Goal: Task Accomplishment & Management: Manage account settings

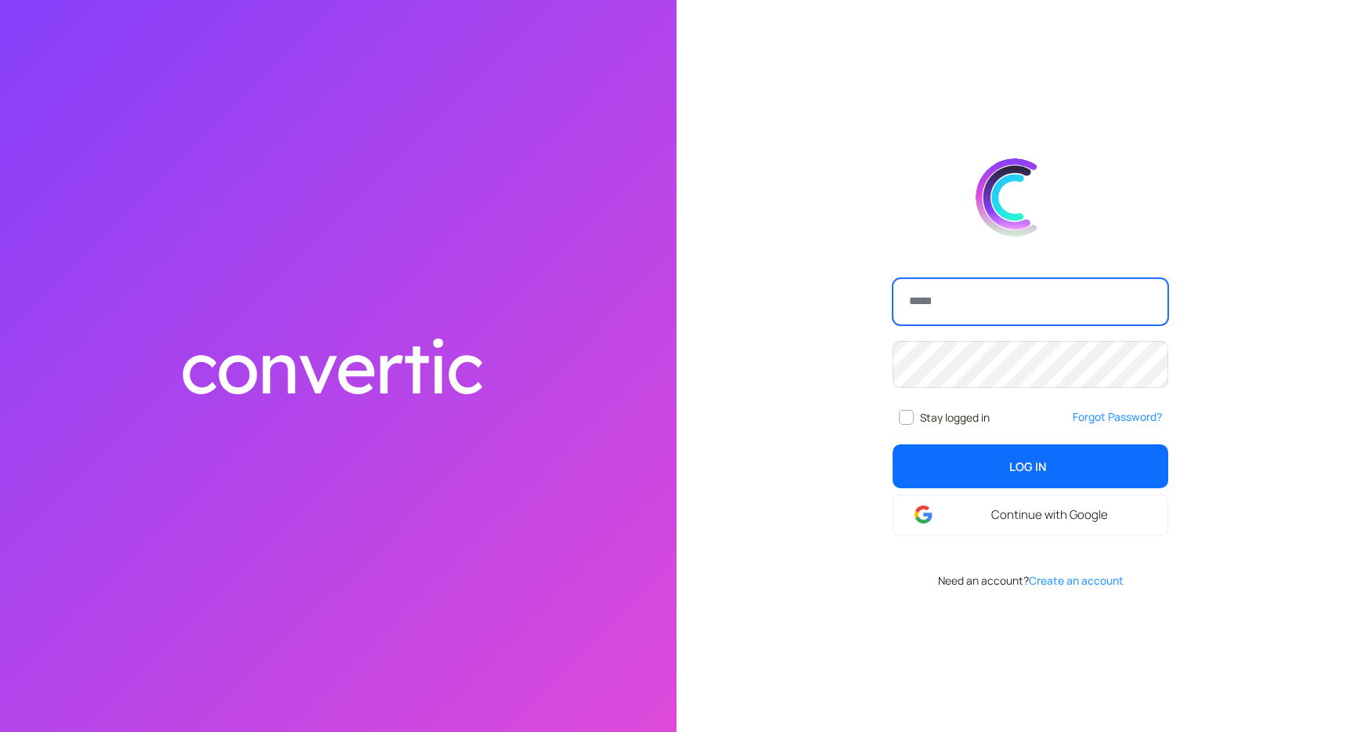
click at [969, 298] on input "email" at bounding box center [1031, 301] width 276 height 47
type input "**********"
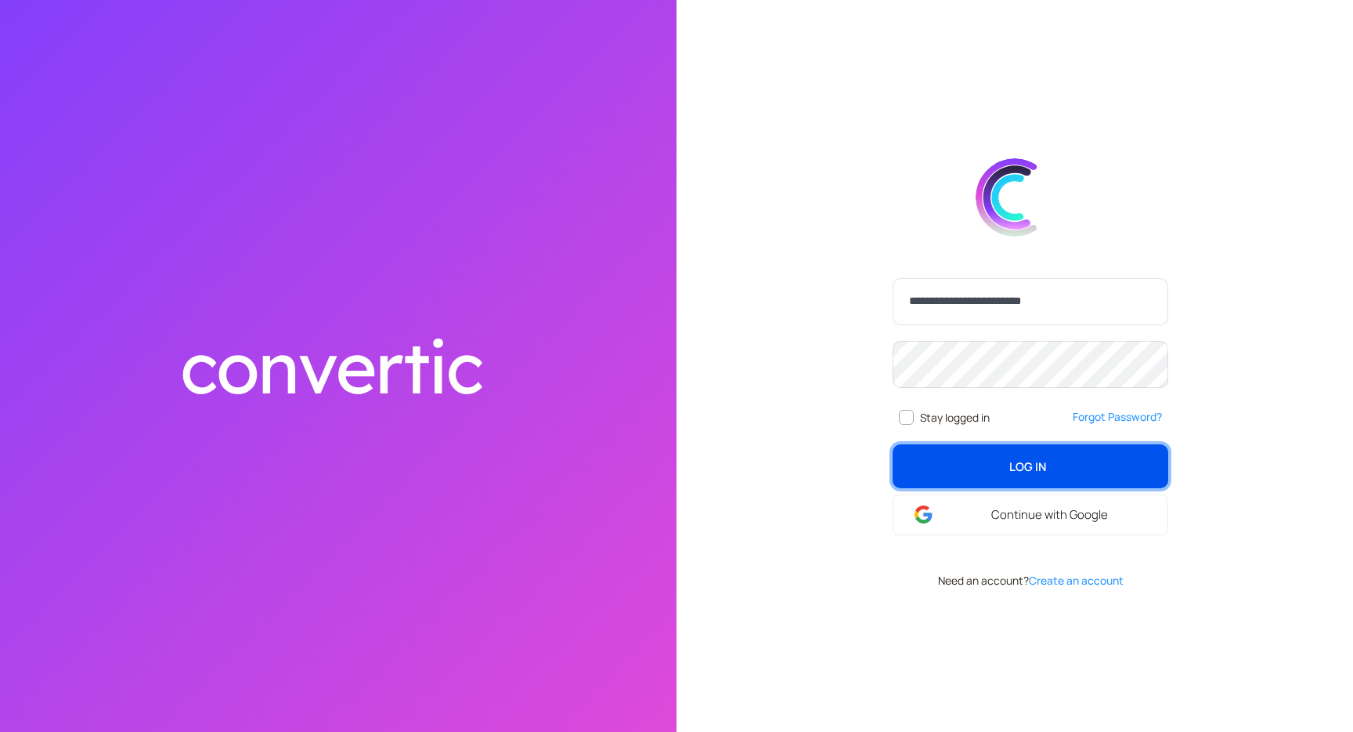
click at [1050, 473] on button "Log In login" at bounding box center [1031, 466] width 276 height 44
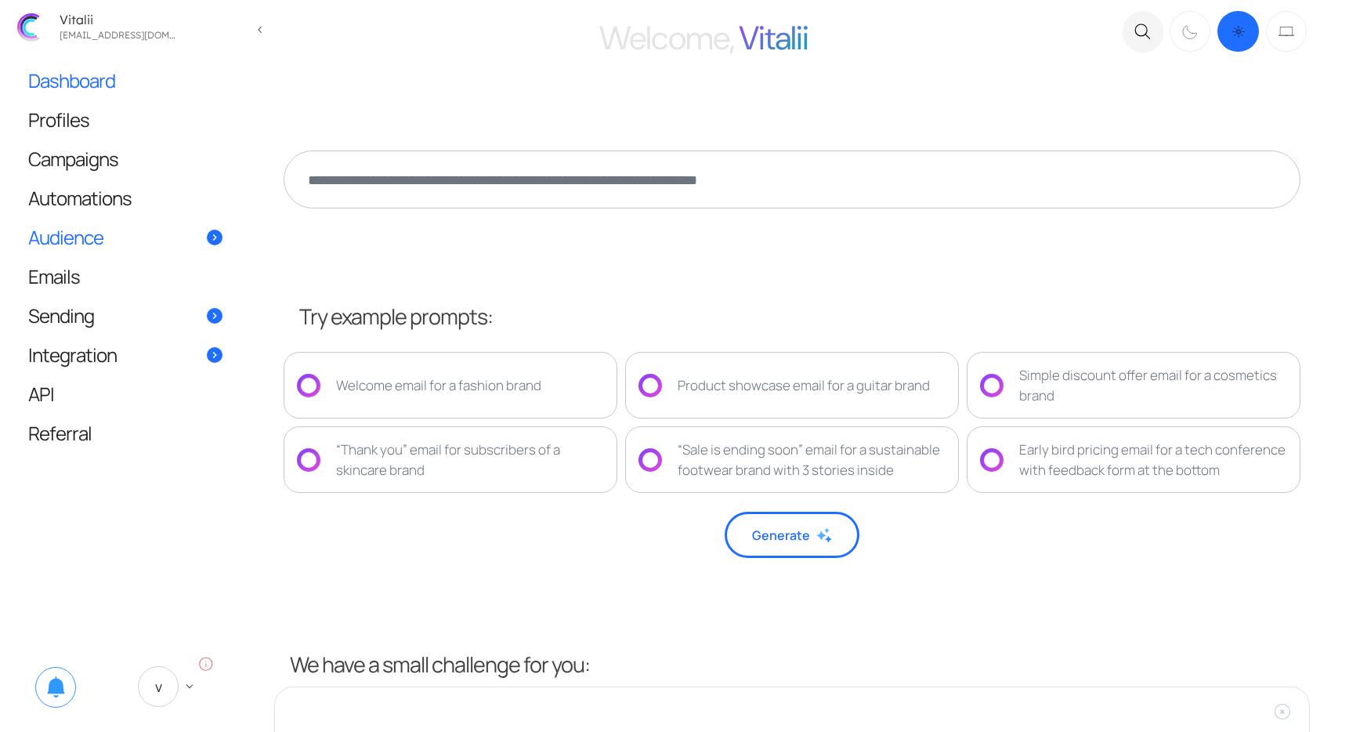
click at [60, 252] on link "Audience" at bounding box center [126, 237] width 226 height 38
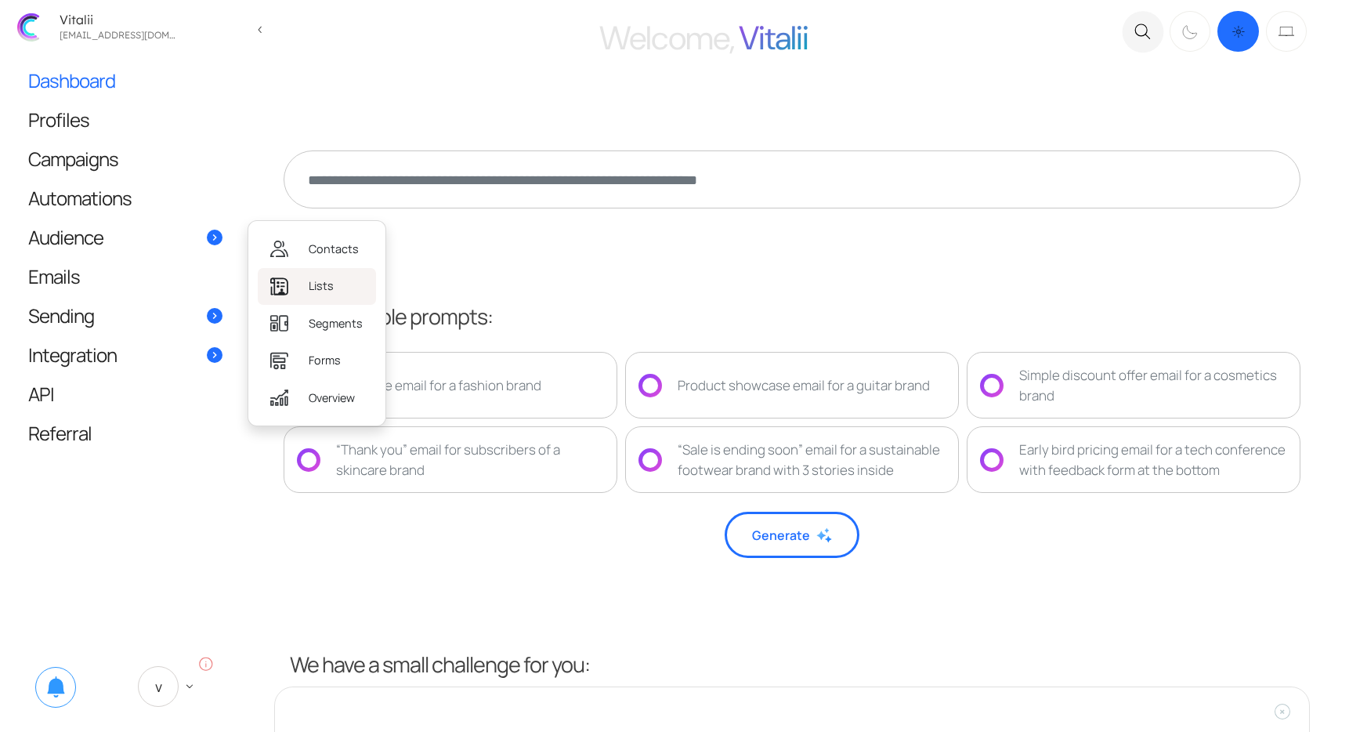
click at [320, 282] on span "Lists" at bounding box center [321, 285] width 25 height 17
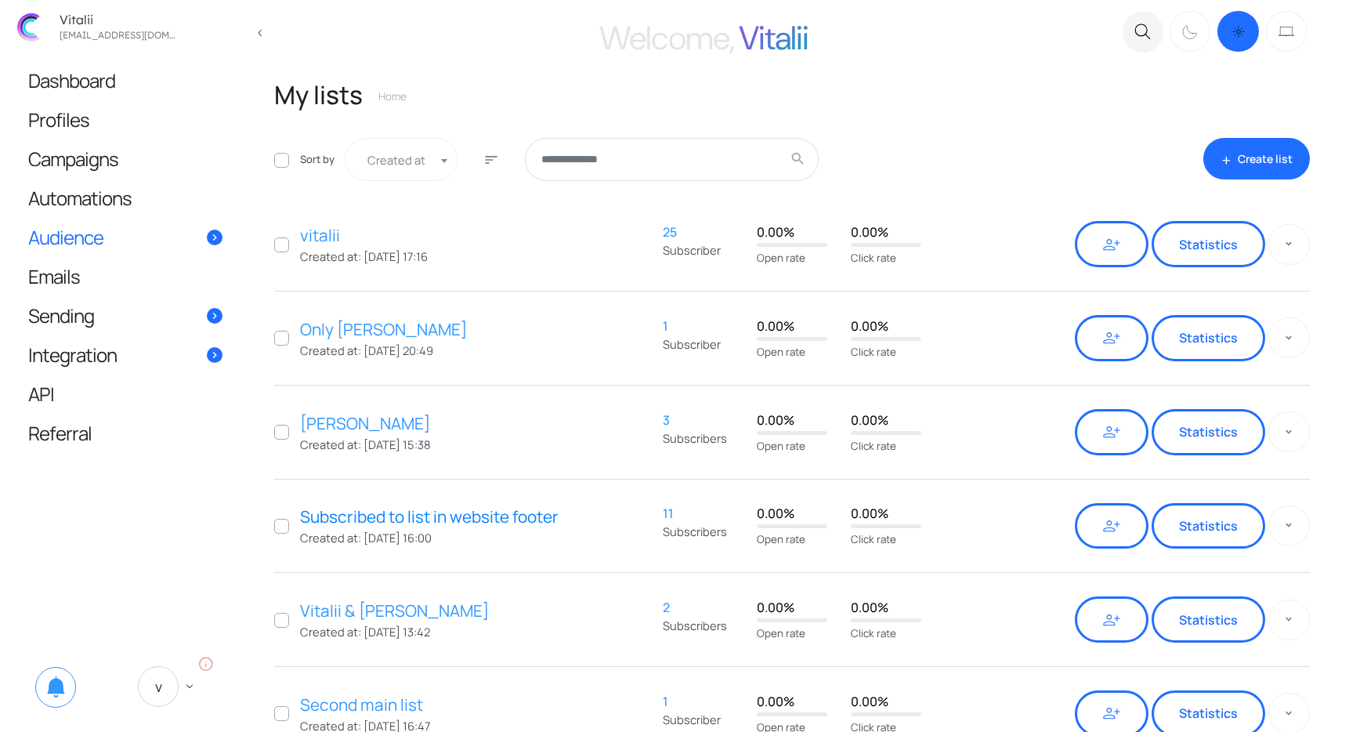
click at [449, 519] on link "Subscribed to list in website footer" at bounding box center [473, 516] width 347 height 24
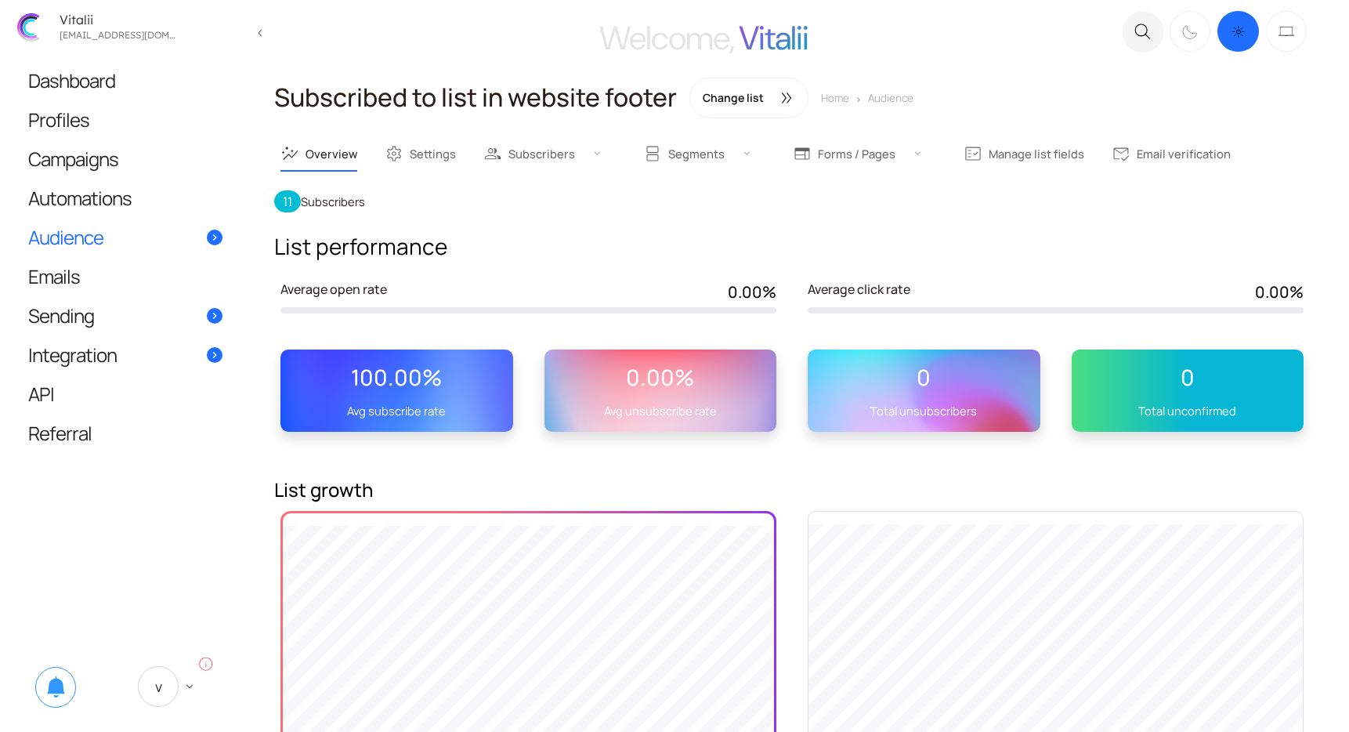
click at [558, 170] on div "auto_graph Overview settings Settings people Subscribers format_list_bulleted V…" at bounding box center [792, 157] width 1054 height 41
click at [558, 157] on link "people Subscribers" at bounding box center [549, 153] width 132 height 33
click at [556, 201] on link "format_list_bulleted View all" at bounding box center [549, 199] width 105 height 34
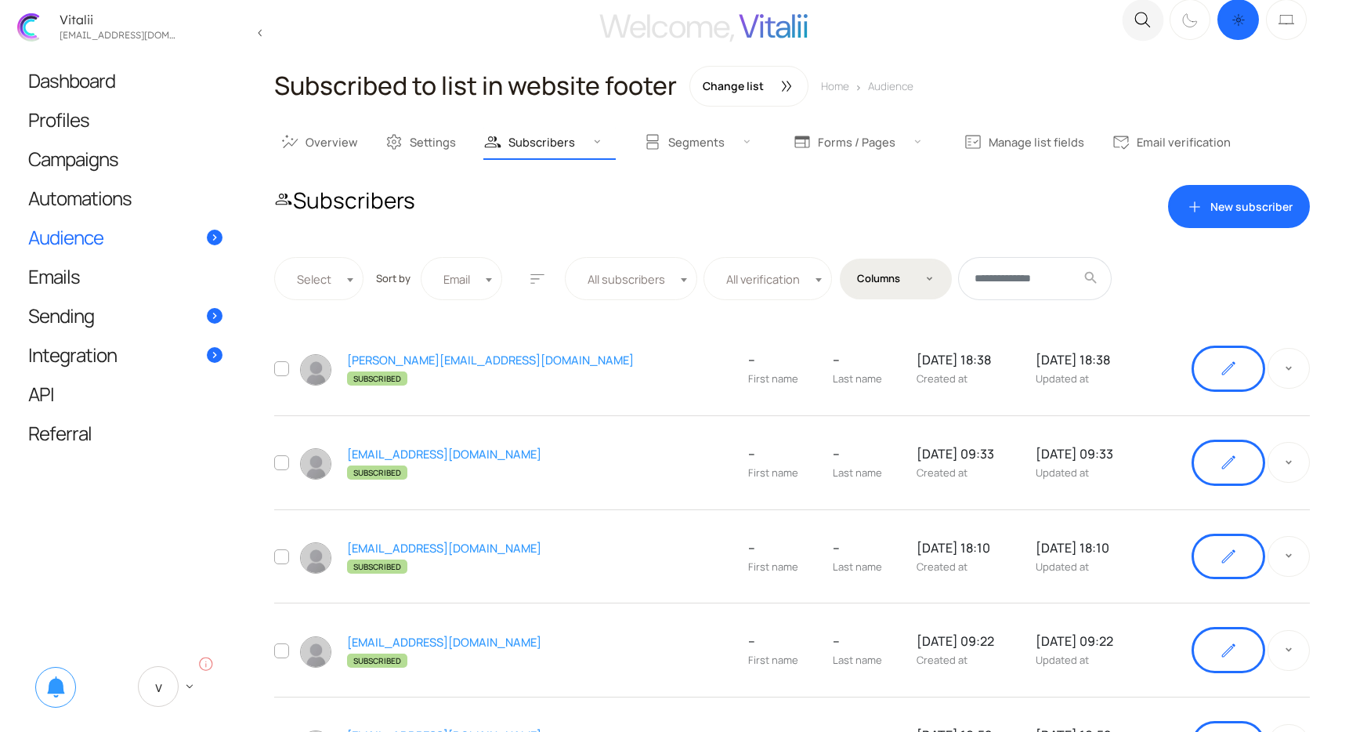
scroll to position [18, 0]
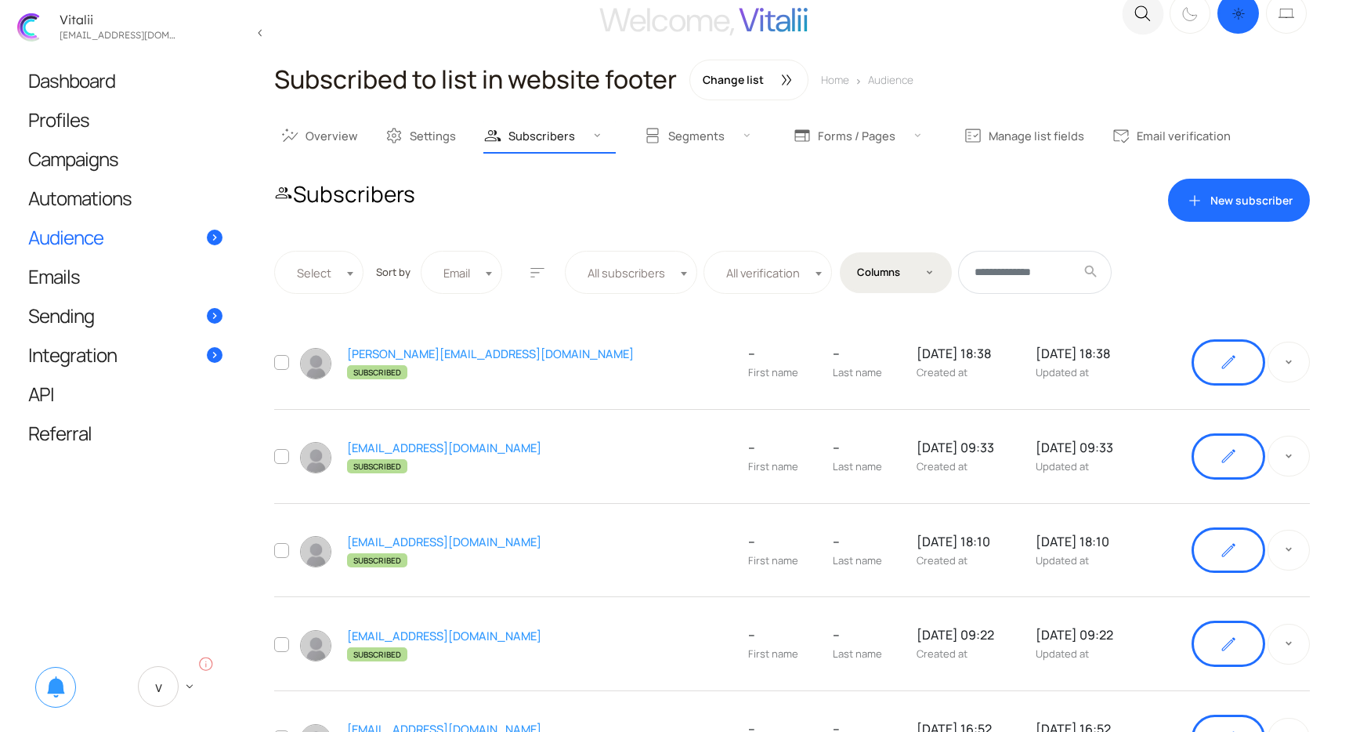
click at [642, 215] on div "people Subscribers add New subscriber" at bounding box center [791, 201] width 1035 height 44
click at [485, 275] on span at bounding box center [489, 269] width 16 height 36
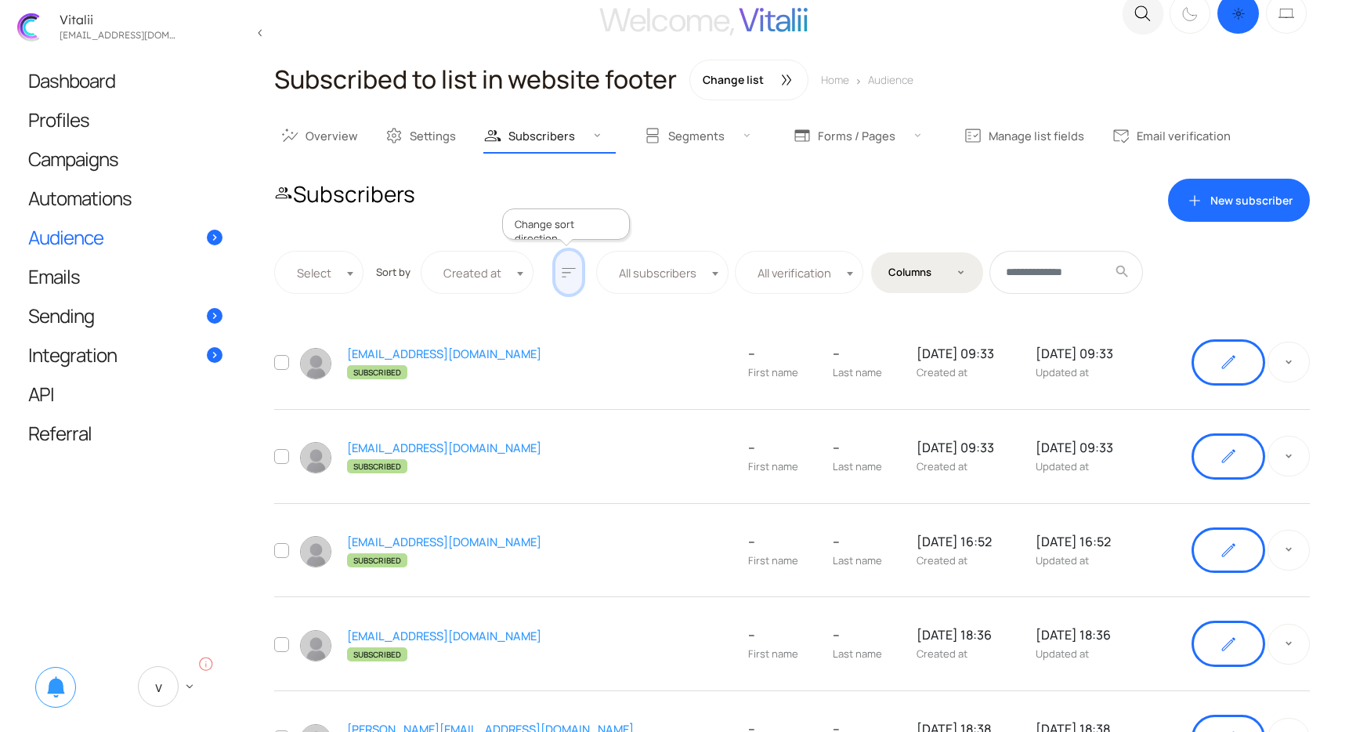
click at [569, 279] on span "sort" at bounding box center [568, 272] width 19 height 19
click at [714, 196] on div "people Subscribers add New subscriber" at bounding box center [791, 201] width 1035 height 44
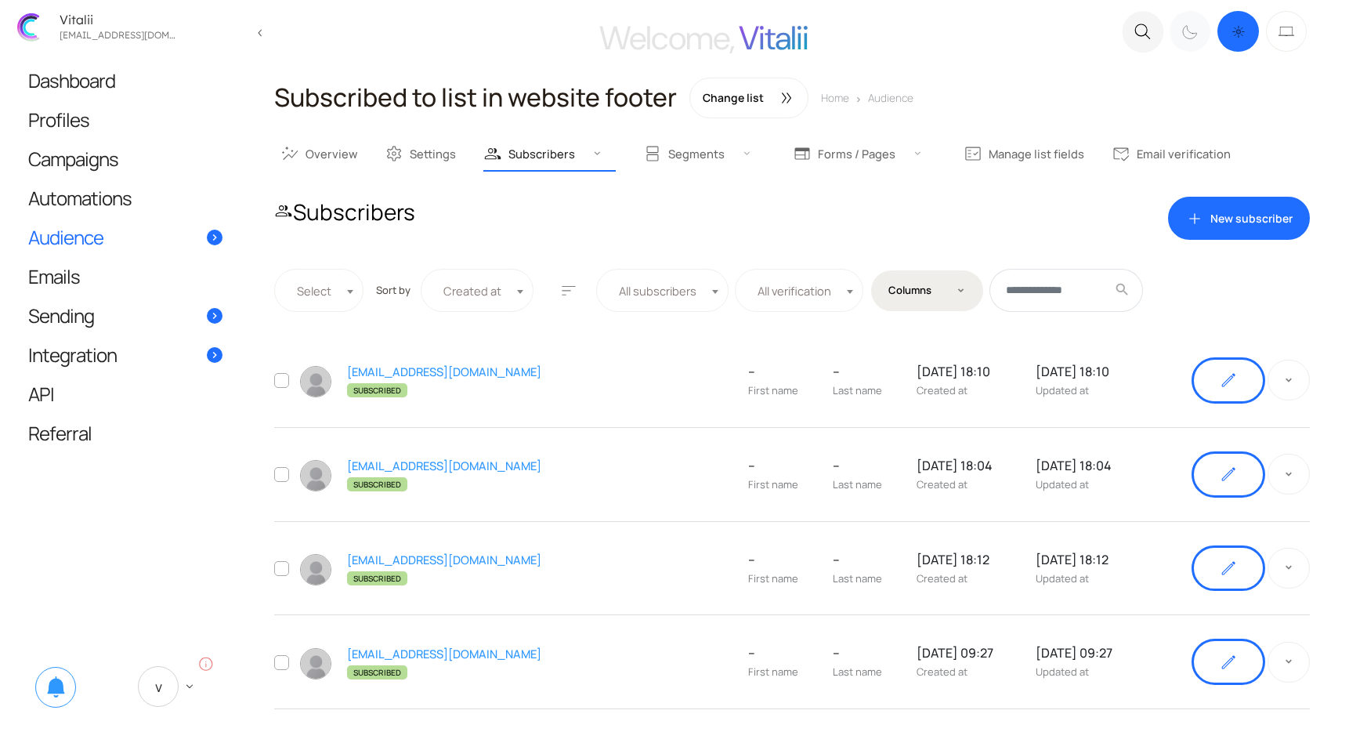
click at [1183, 34] on icon ".c{fill:none;stroke:#000000;stroke-linecap:round;stroke-linejoin:round;}" at bounding box center [1190, 32] width 16 height 18
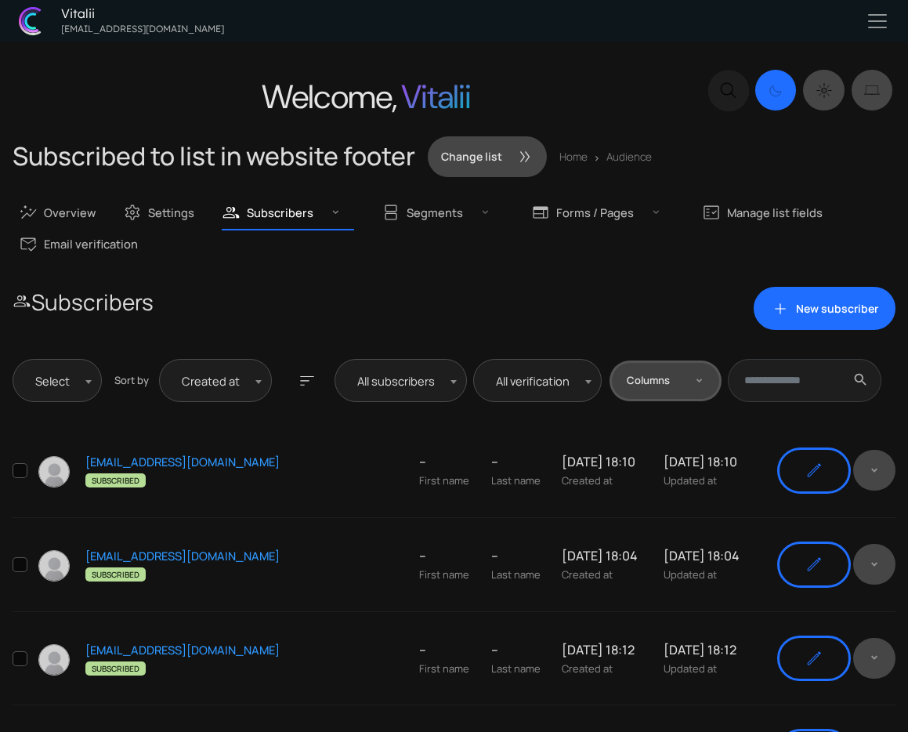
click at [571, 94] on h1 "Welcome, Vitalii" at bounding box center [365, 94] width 675 height 54
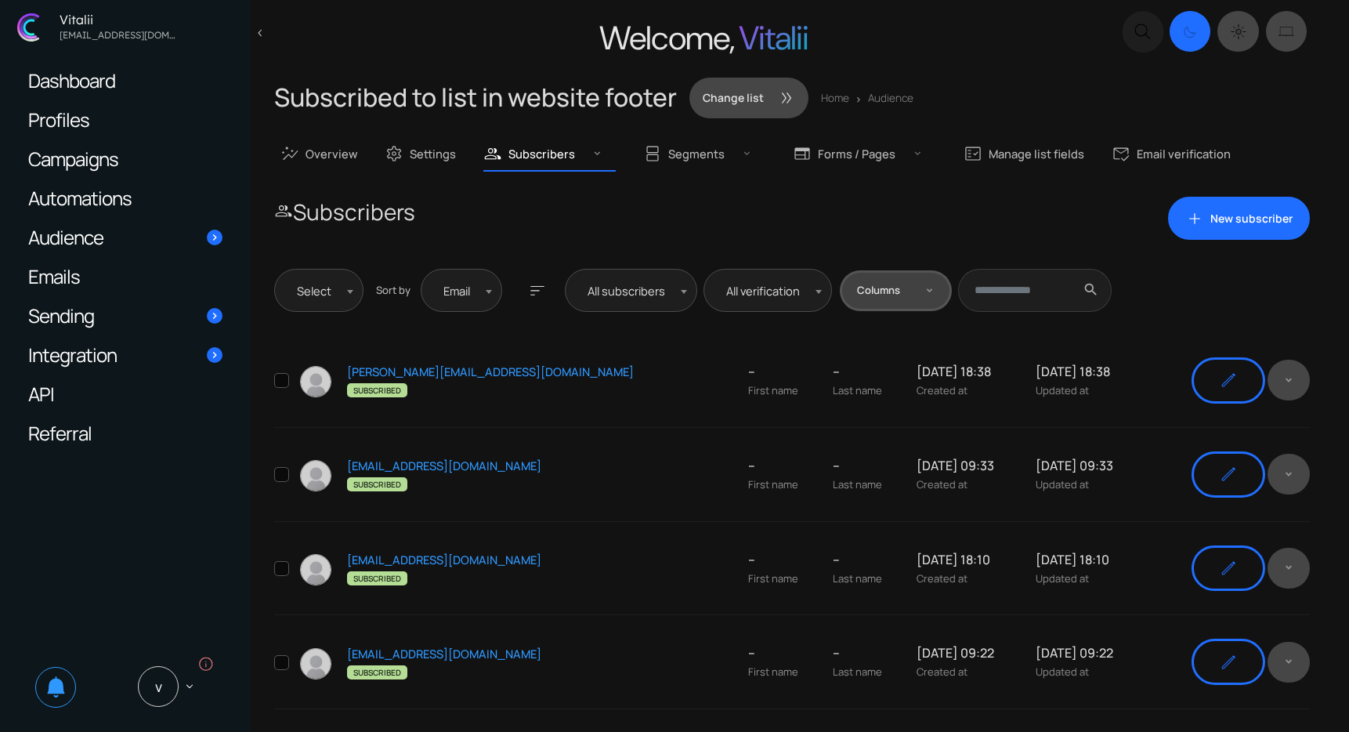
click at [101, 80] on span "Dashboard" at bounding box center [71, 80] width 87 height 16
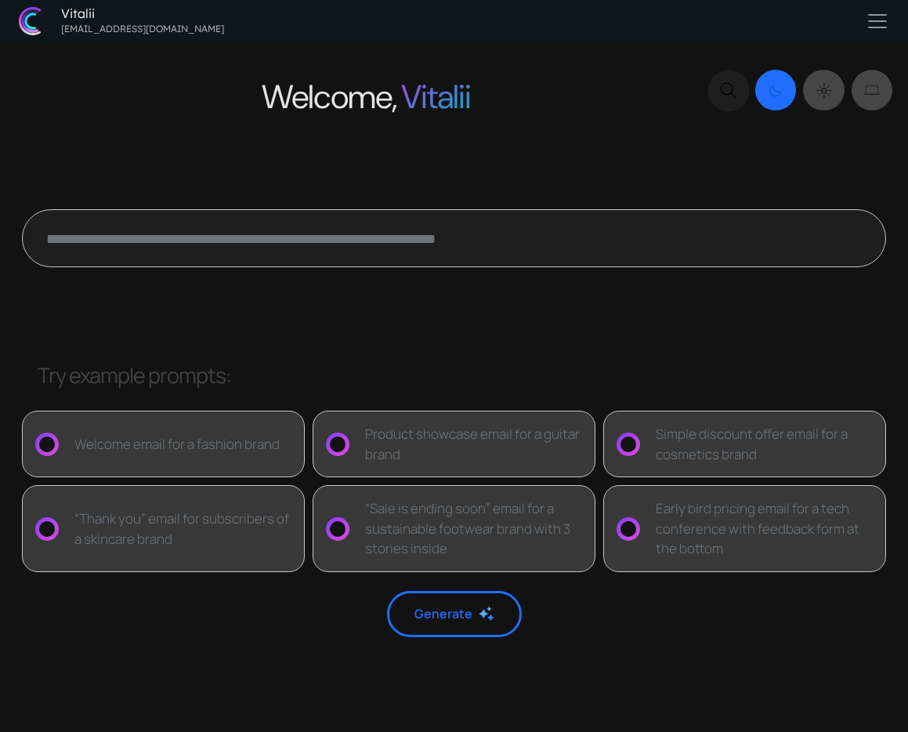
click at [594, 339] on div at bounding box center [454, 246] width 883 height 196
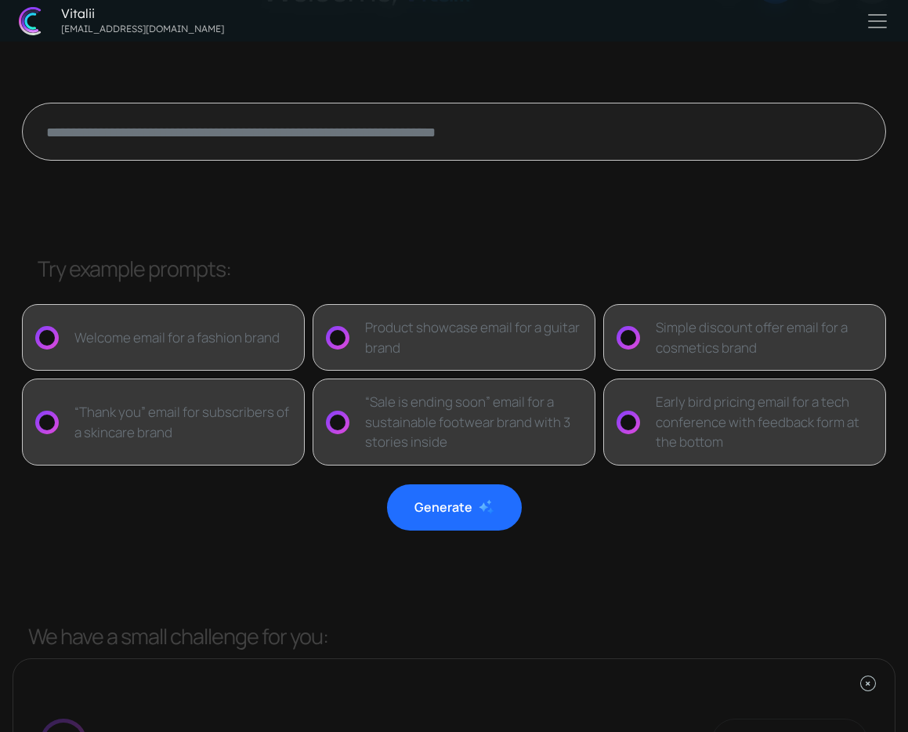
scroll to position [104, 0]
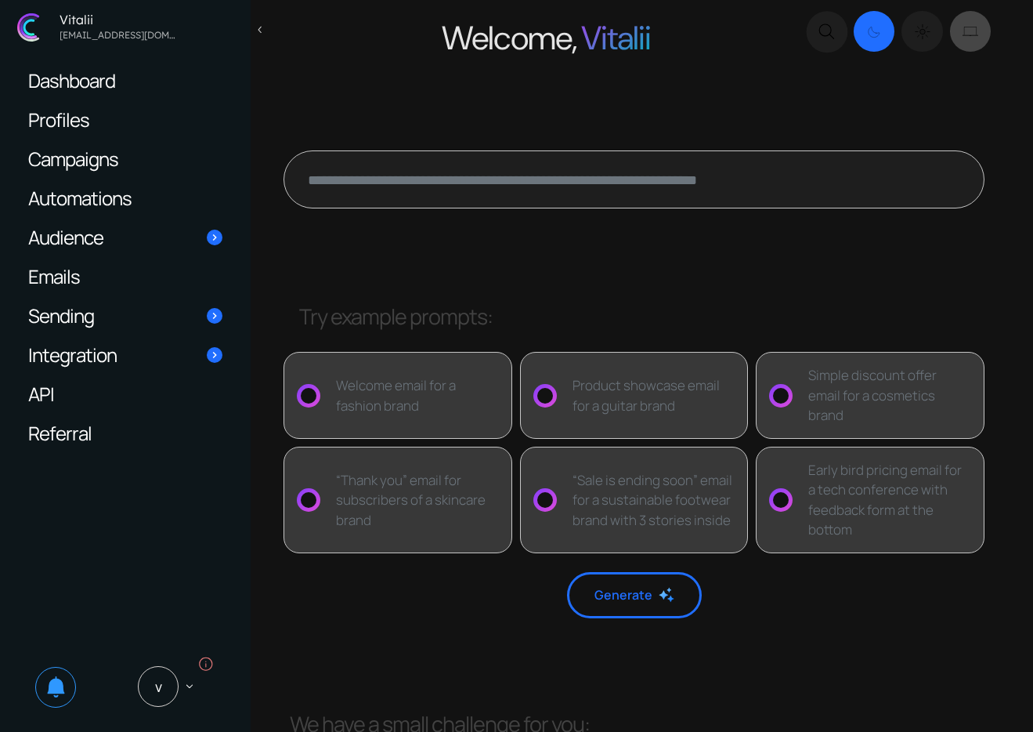
click at [907, 36] on icon "Dark mode switcher" at bounding box center [923, 32] width 16 height 18
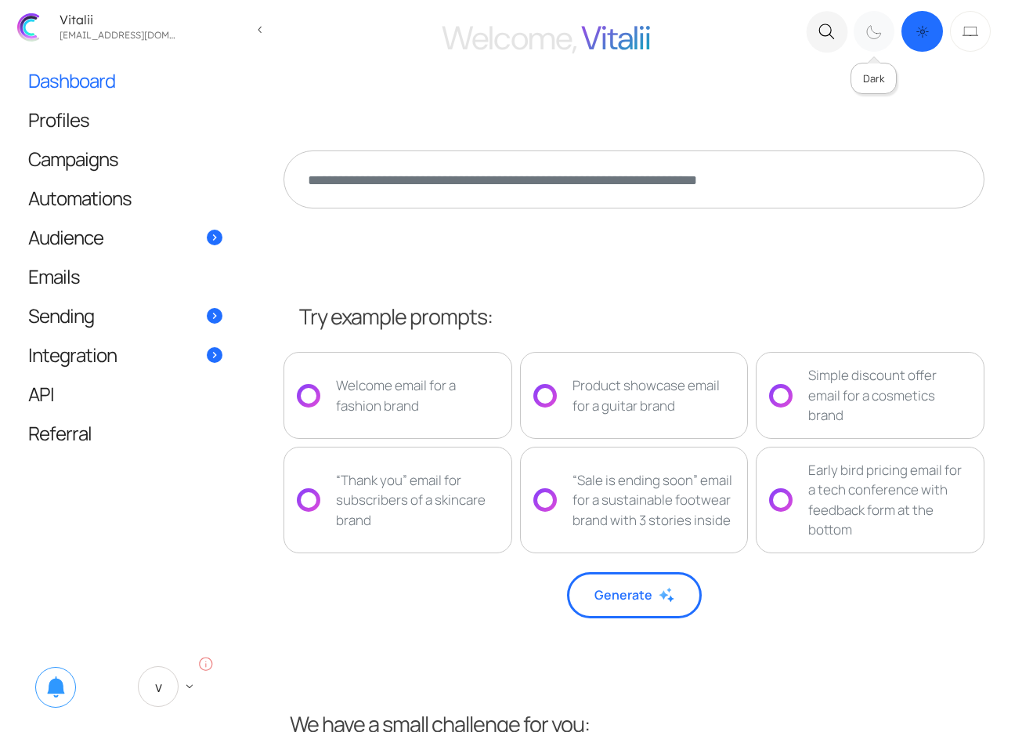
click at [869, 19] on label ".c{fill:none;stroke:#000000;stroke-linecap:round;stroke-linejoin:round;}" at bounding box center [874, 31] width 41 height 41
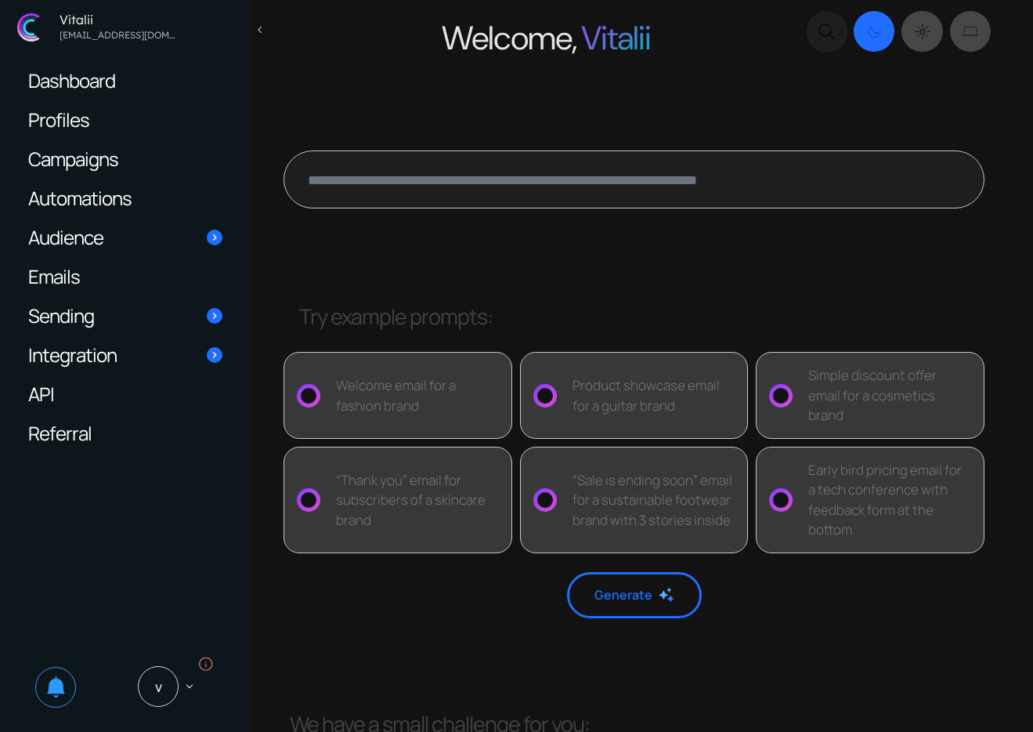
click at [907, 657] on div "Innovate with Ease Let AI Craft Your Emails. Say goodbye to manual effort and h…" at bounding box center [634, 569] width 720 height 976
click at [907, 46] on label "Dark mode switcher" at bounding box center [922, 31] width 41 height 41
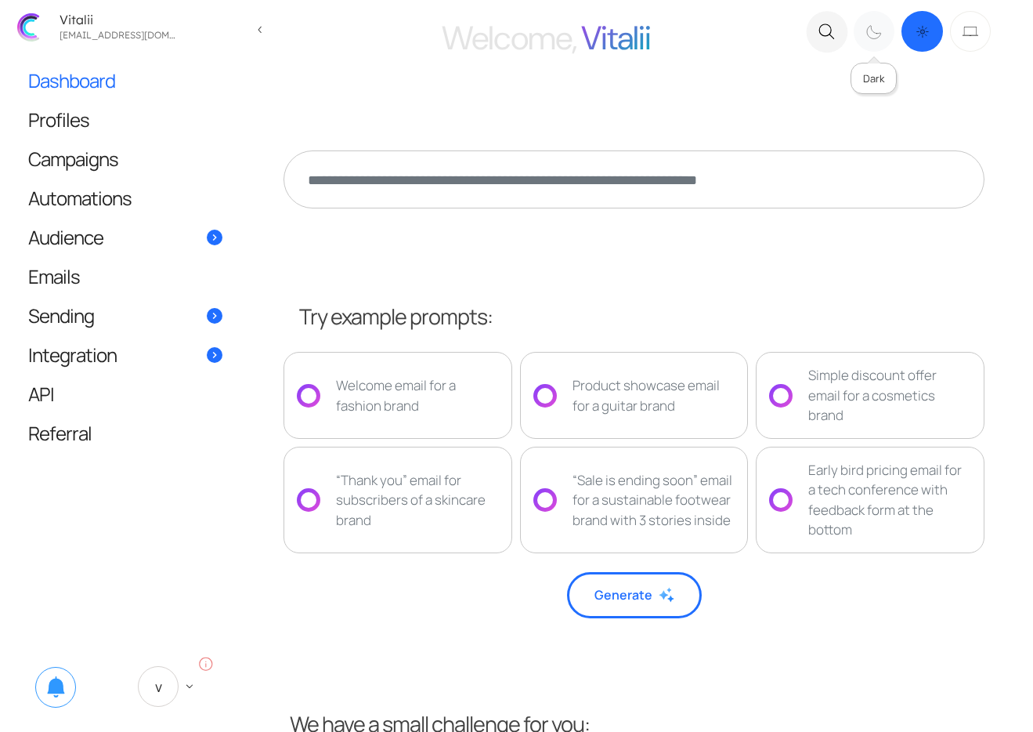
click at [893, 38] on label ".c{fill:none;stroke:#000000;stroke-linecap:round;stroke-linejoin:round;}" at bounding box center [874, 31] width 41 height 41
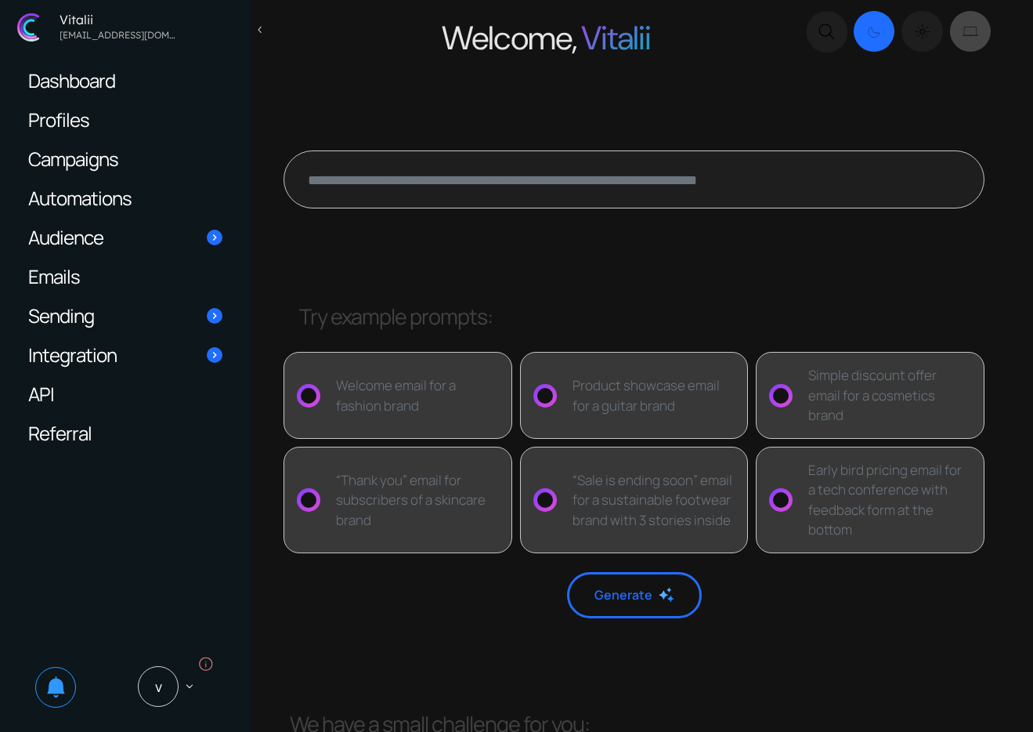
click at [907, 33] on icon "Dark mode switcher" at bounding box center [922, 31] width 5 height 5
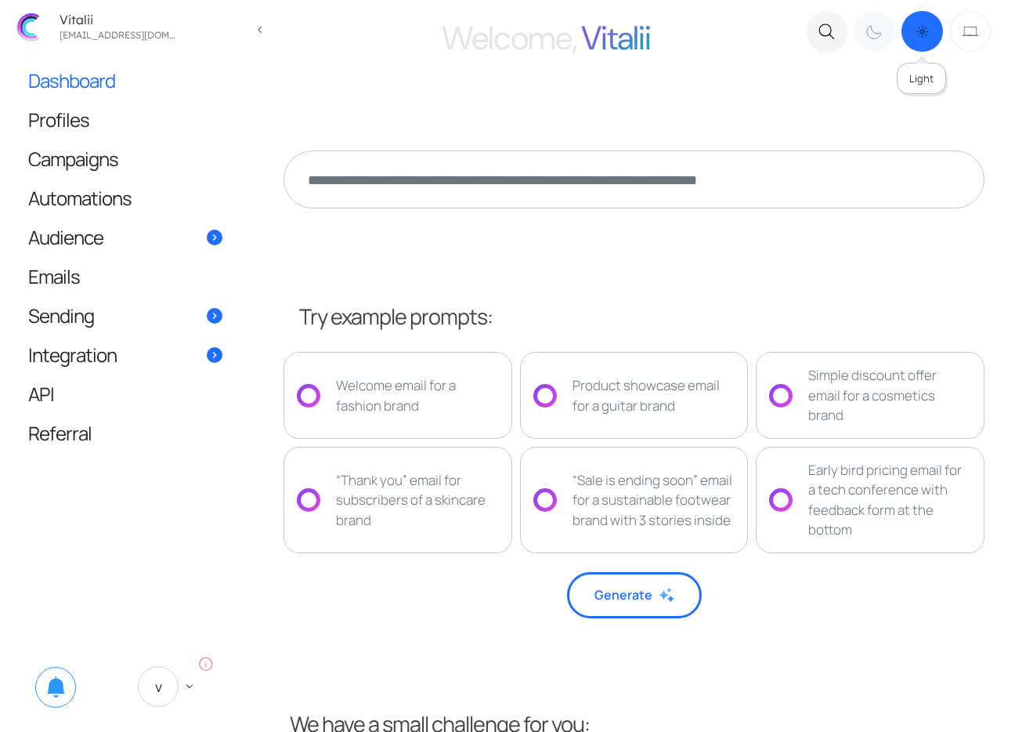
click at [881, 27] on icon ".c{fill:none;stroke:#000000;stroke-linecap:round;stroke-linejoin:round;}" at bounding box center [874, 32] width 16 height 18
